Goal: Task Accomplishment & Management: Use online tool/utility

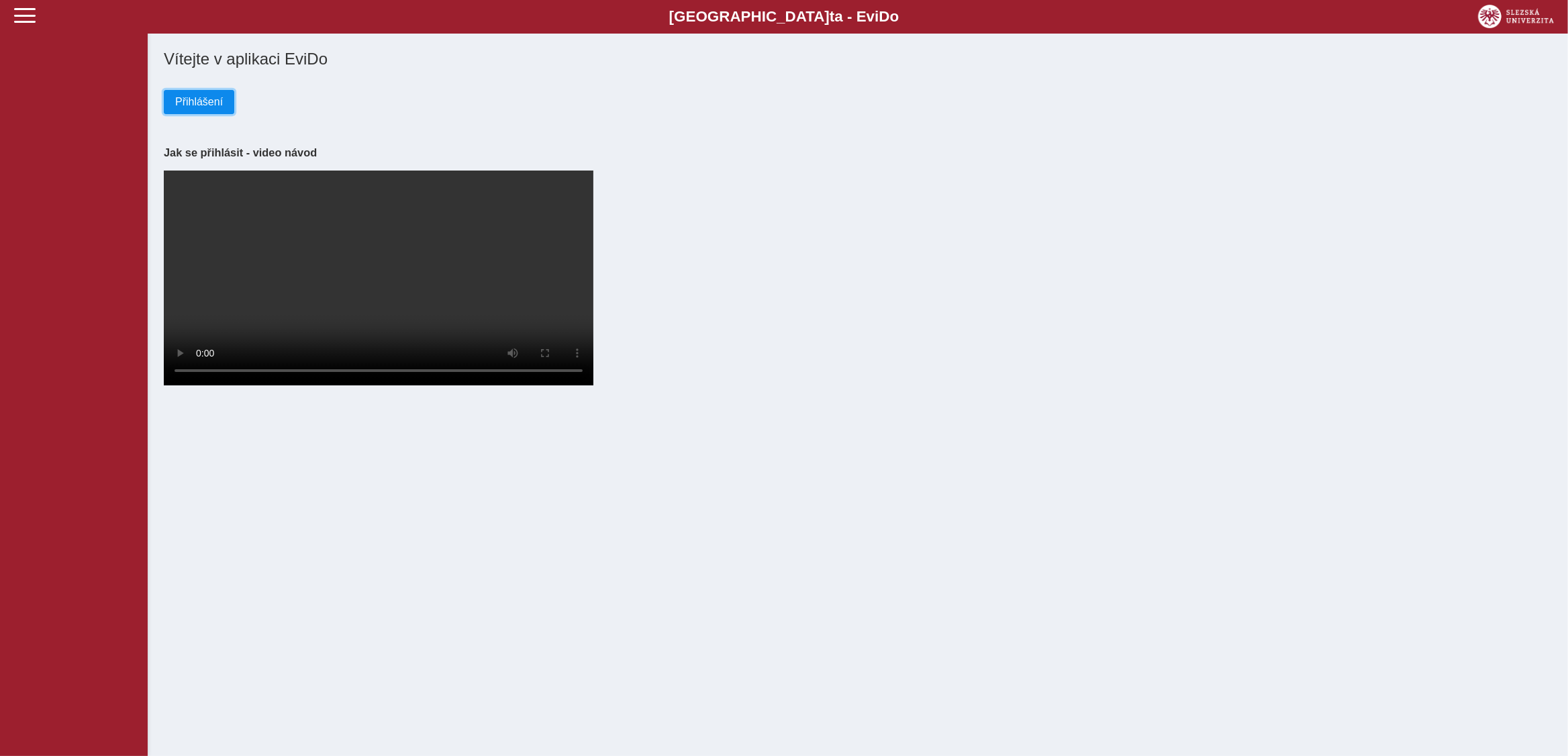
click at [188, 97] on span "Přihlášení" at bounding box center [199, 102] width 48 height 12
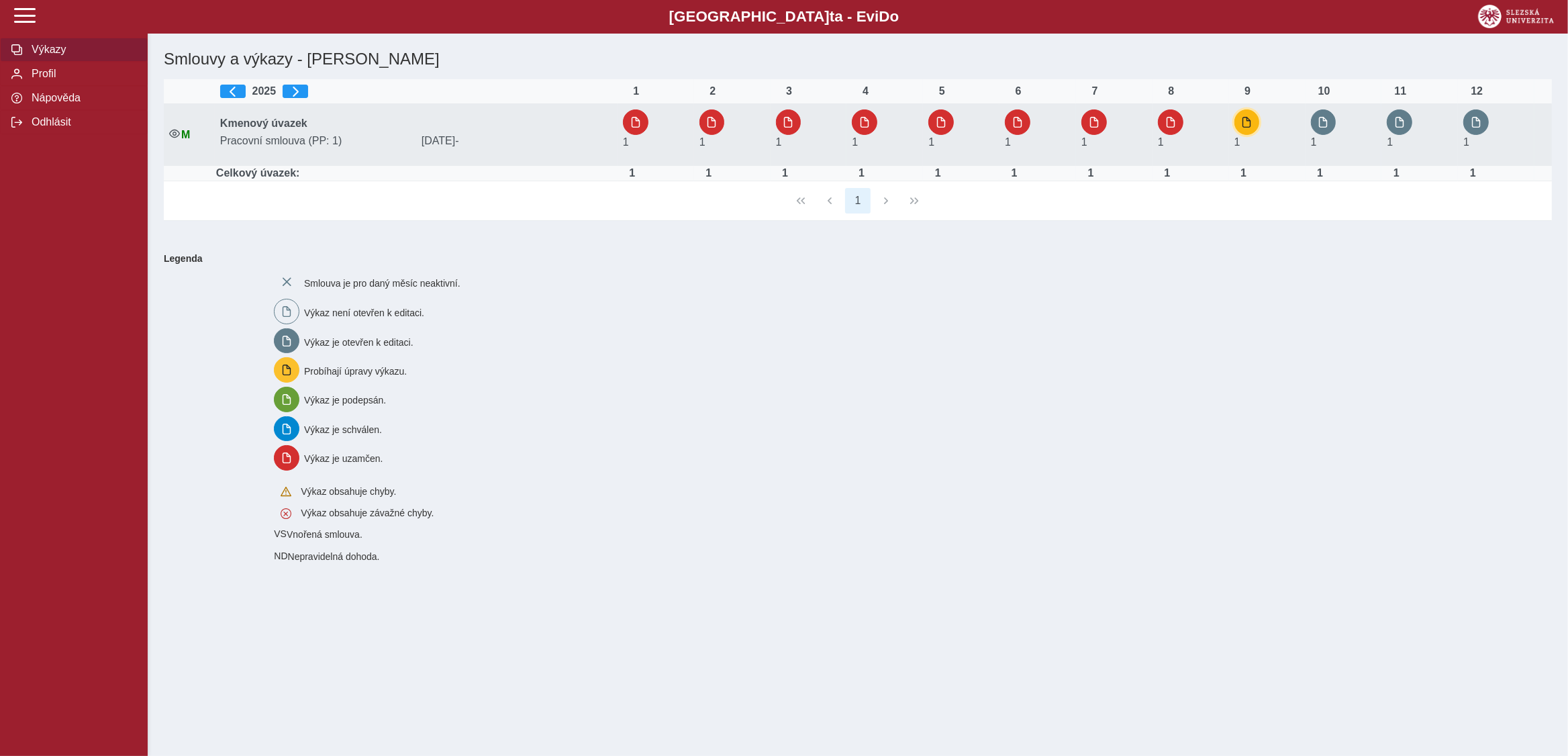
click at [1252, 119] on span "button" at bounding box center [1247, 122] width 11 height 11
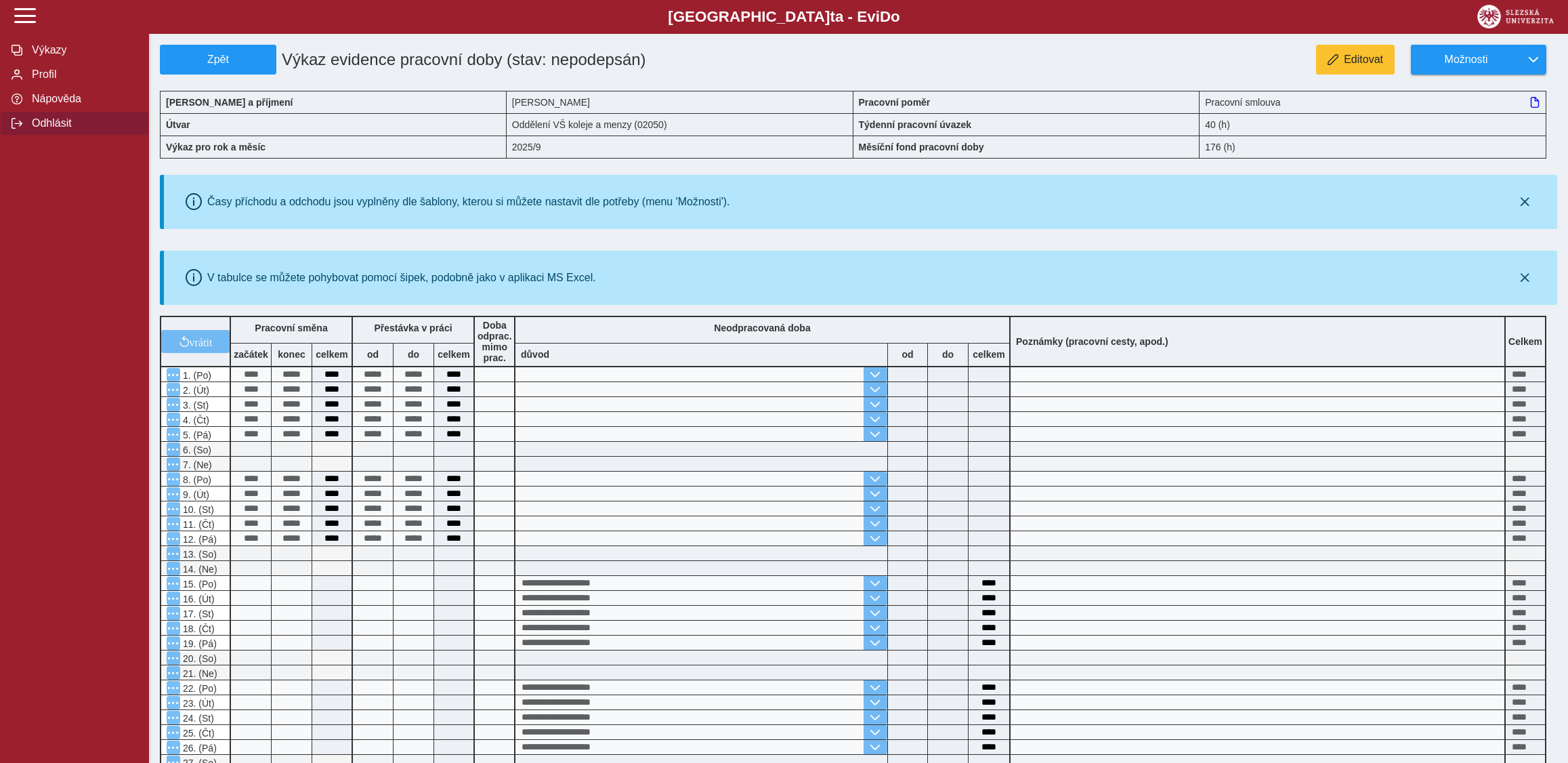
click at [39, 129] on span "Odhlásit" at bounding box center [83, 123] width 110 height 12
